Goal: Check status: Check status

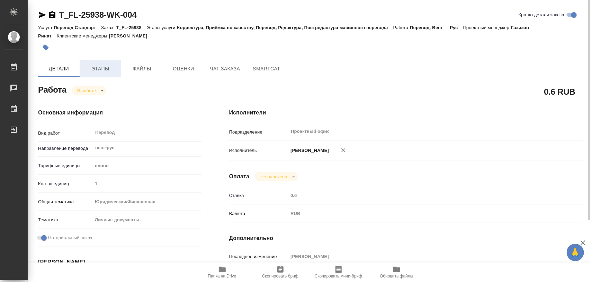
click at [98, 63] on button "Этапы" at bounding box center [101, 68] width 42 height 17
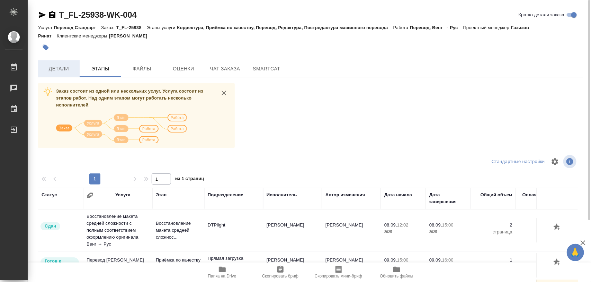
click at [49, 67] on span "Детали" at bounding box center [58, 68] width 33 height 9
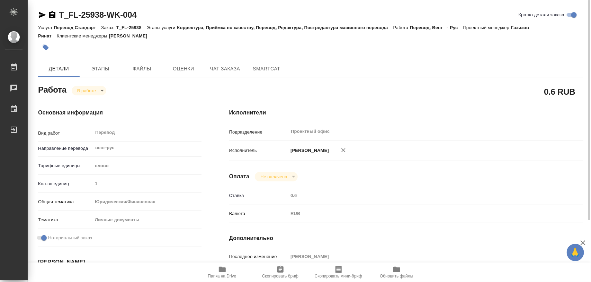
type textarea "x"
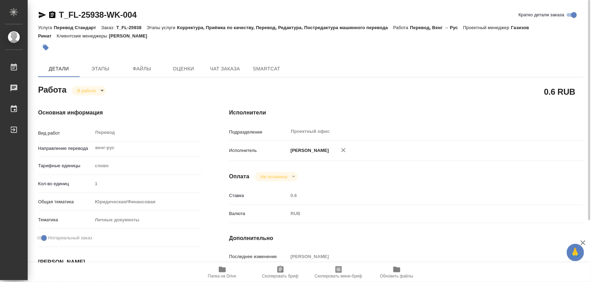
type textarea "x"
